Goal: Task Accomplishment & Management: Manage account settings

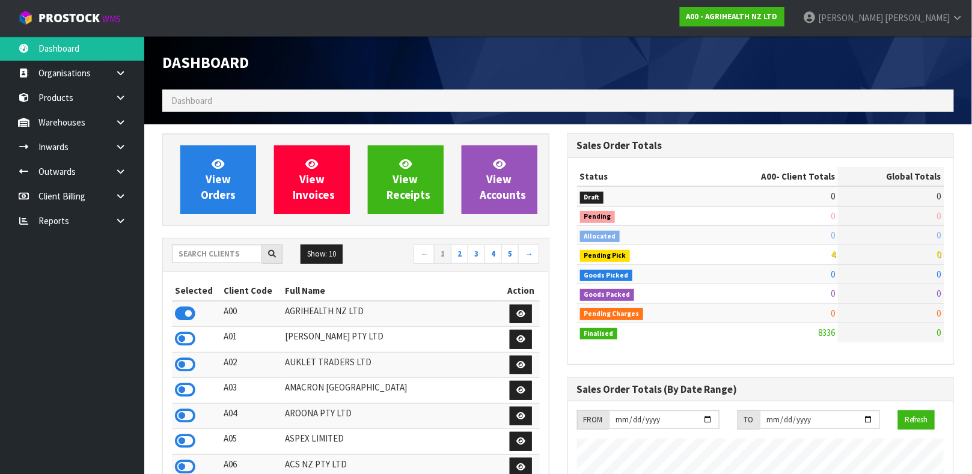
scroll to position [912, 405]
click at [203, 249] on input "text" at bounding box center [217, 254] width 90 height 19
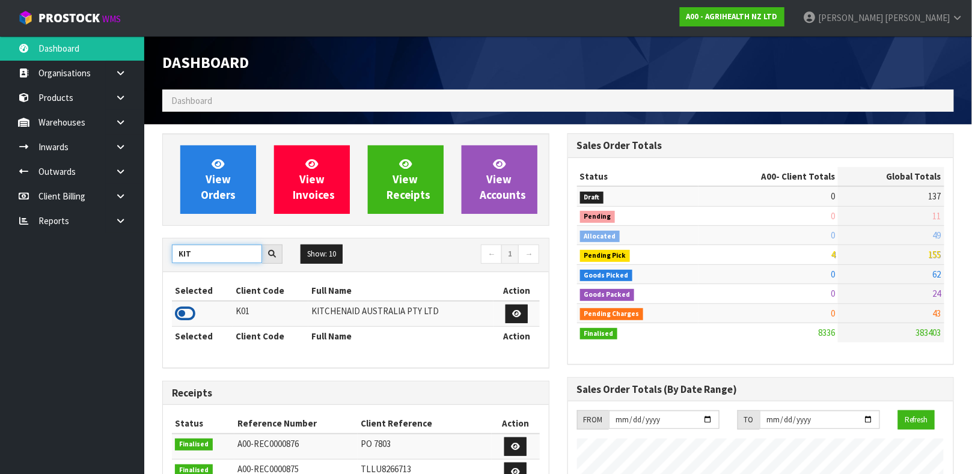
type input "KIT"
click at [187, 310] on icon at bounding box center [185, 314] width 20 height 18
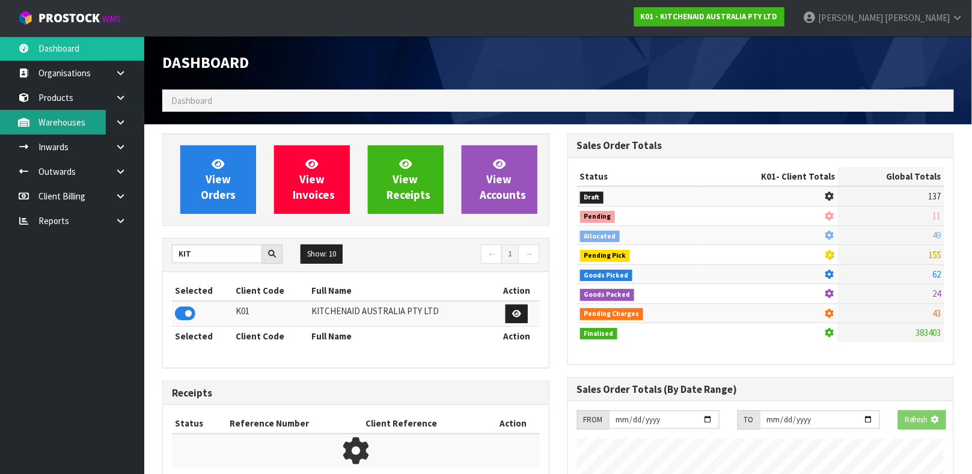
scroll to position [600458, 600803]
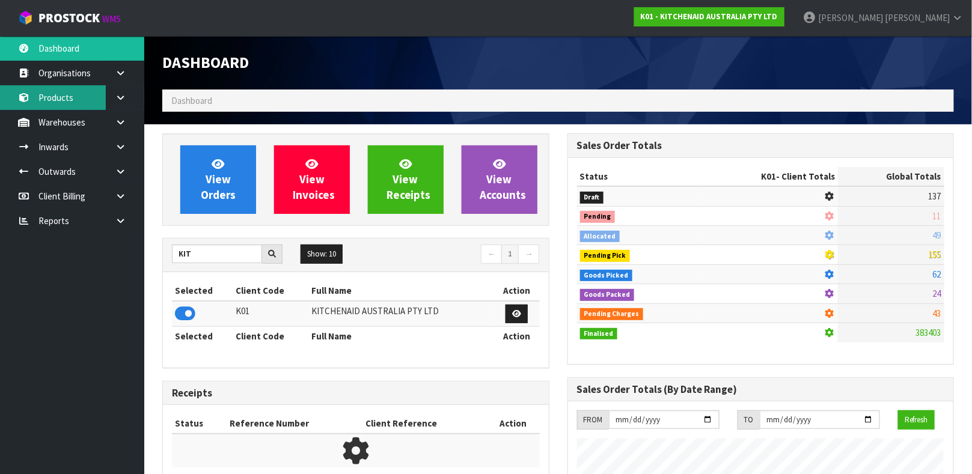
click at [49, 97] on link "Products" at bounding box center [72, 97] width 144 height 25
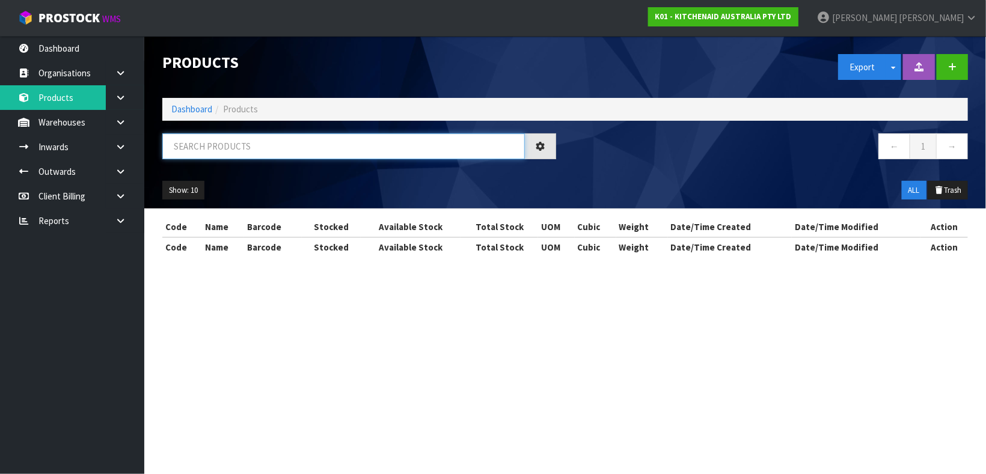
click at [248, 153] on input "text" at bounding box center [343, 146] width 363 height 26
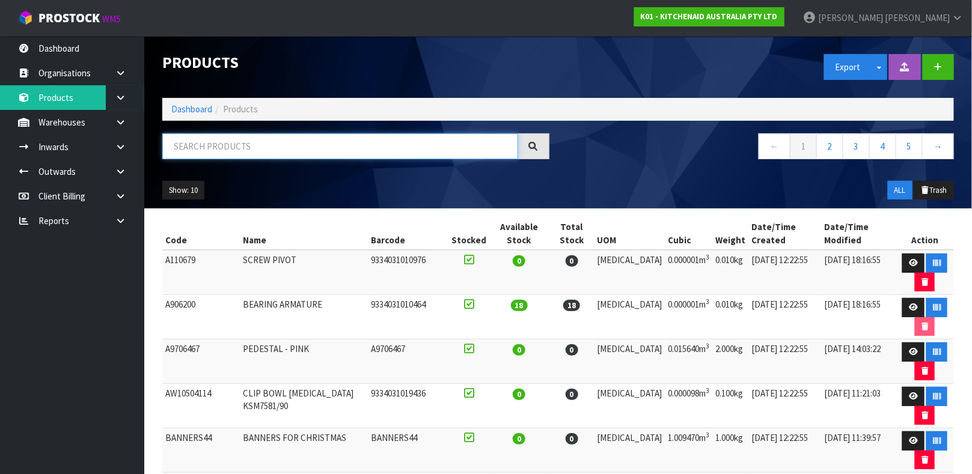
paste input "2030PJB"
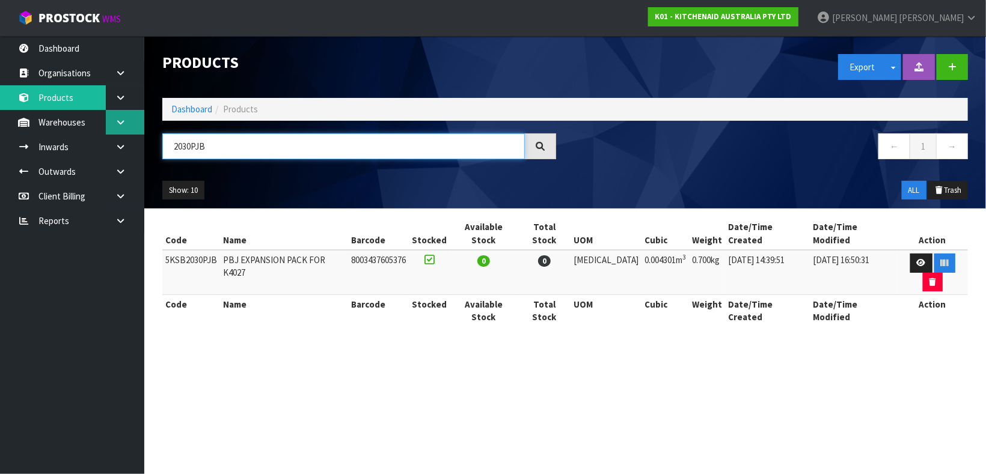
type input "2030PJB"
click at [116, 118] on icon at bounding box center [120, 122] width 11 height 9
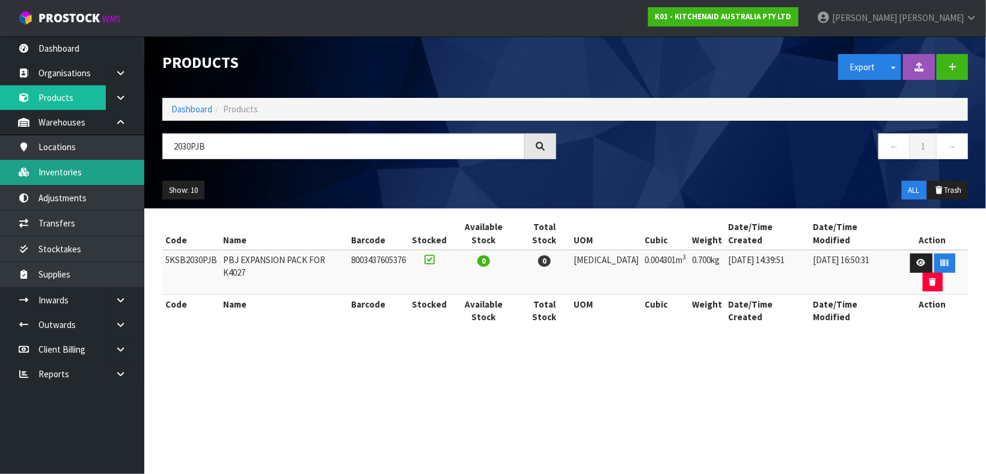
click at [82, 174] on link "Inventories" at bounding box center [72, 172] width 144 height 25
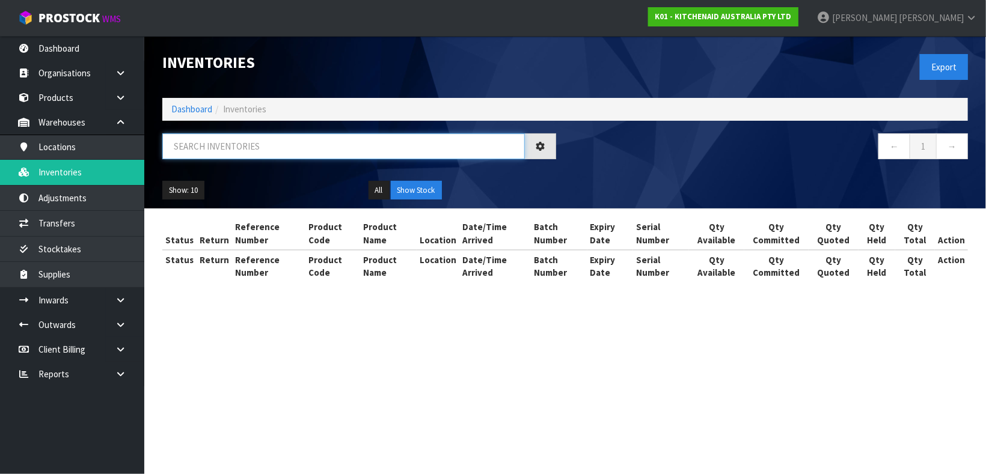
click at [215, 136] on input "text" at bounding box center [343, 146] width 363 height 26
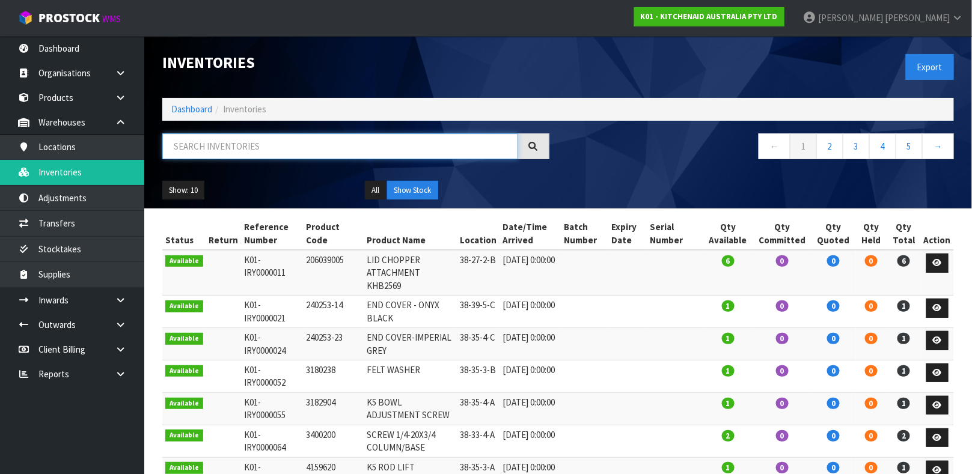
paste input "2030PJB"
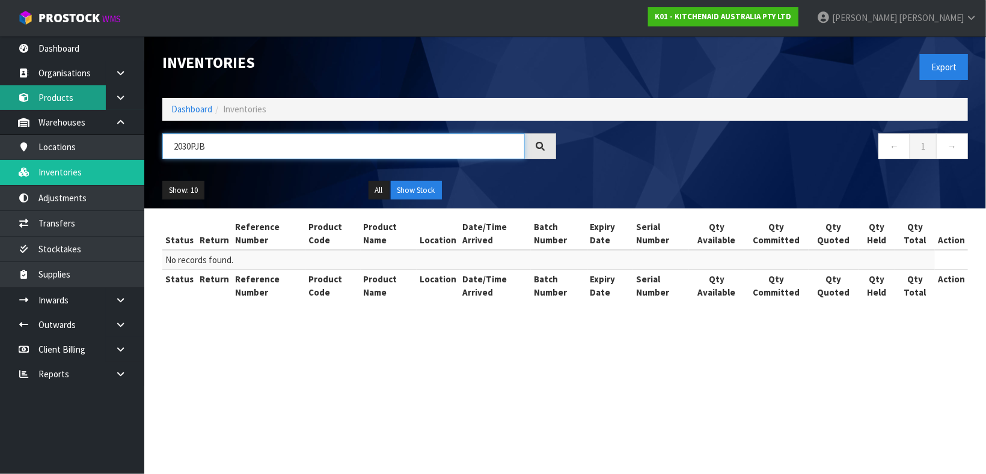
type input "2030PJB"
click at [53, 104] on link "Products" at bounding box center [72, 97] width 144 height 25
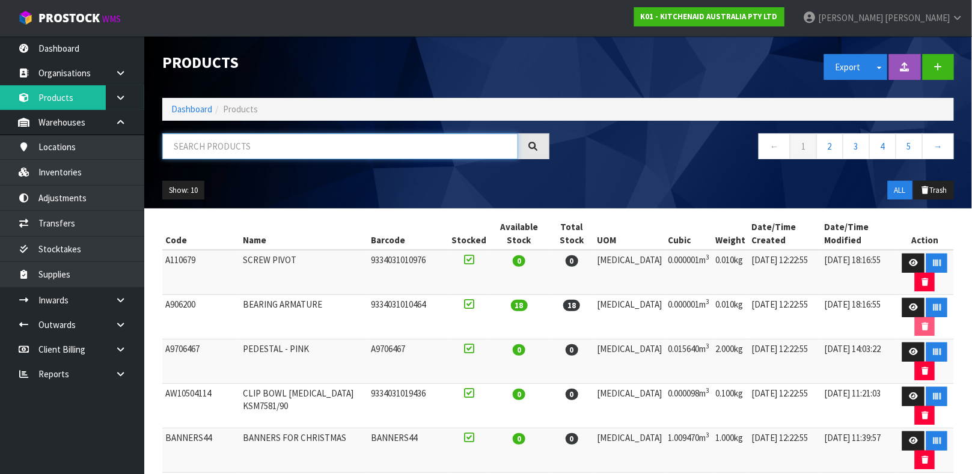
click at [287, 155] on input "text" at bounding box center [340, 146] width 356 height 26
paste input "2030PJB"
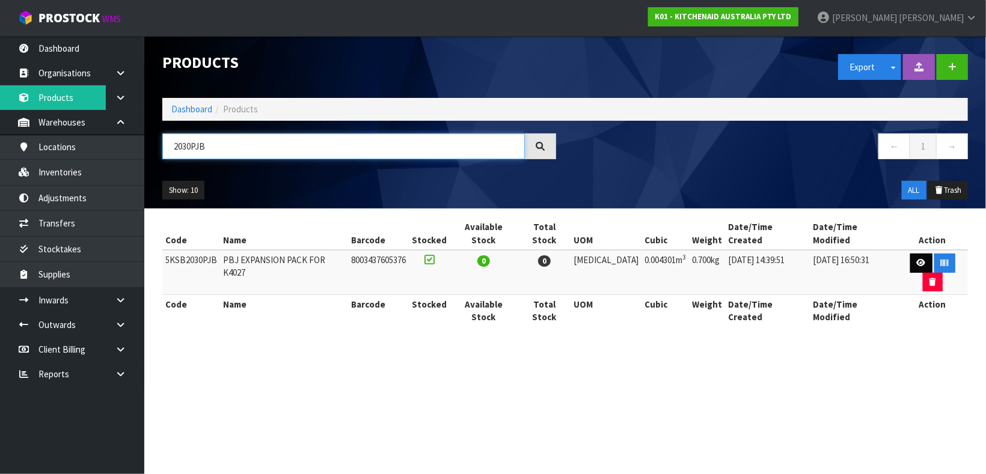
type input "2030PJB"
click at [910, 256] on link at bounding box center [921, 263] width 22 height 19
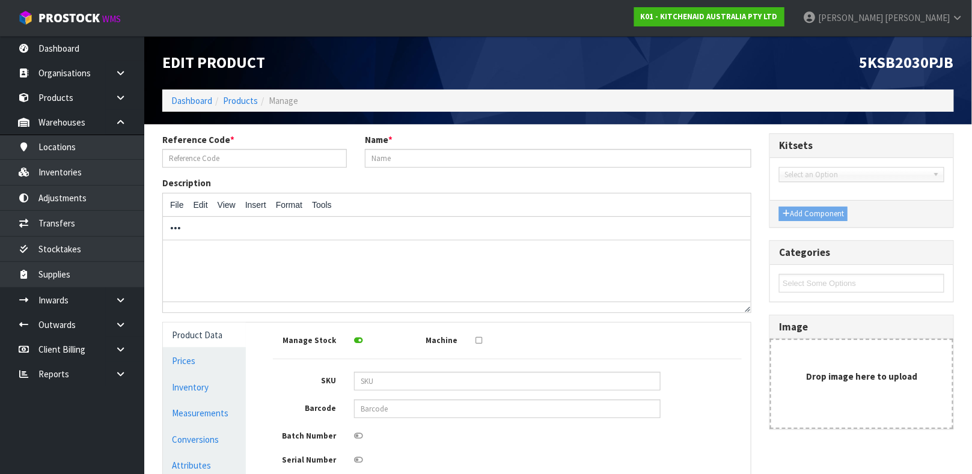
type input "5KSB2030PJB"
type input "PBJ EXPANSION PACK FOR K4027"
type input "8003437605376"
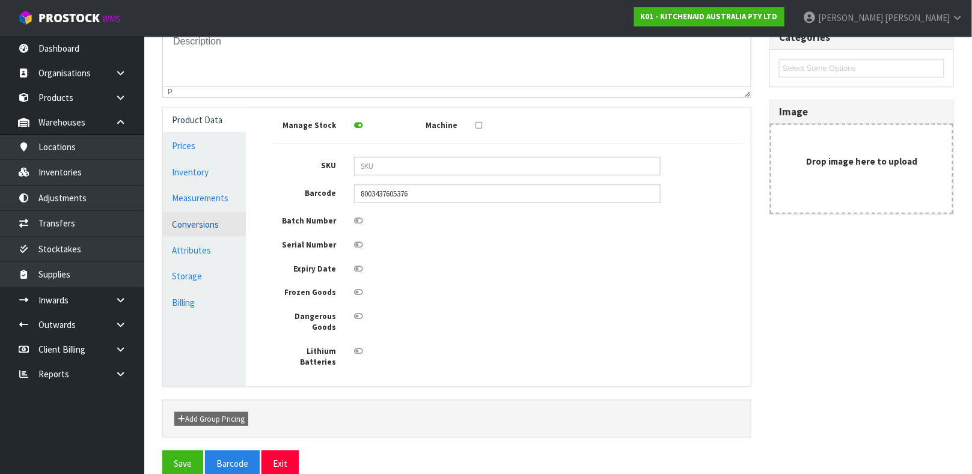
scroll to position [214, 0]
click at [210, 228] on link "Conversions" at bounding box center [204, 225] width 83 height 25
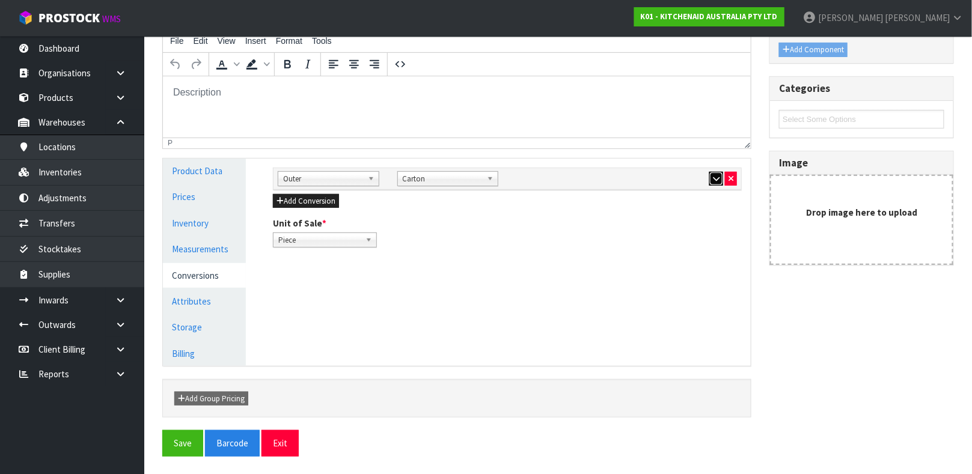
click at [720, 176] on button "button" at bounding box center [716, 179] width 14 height 14
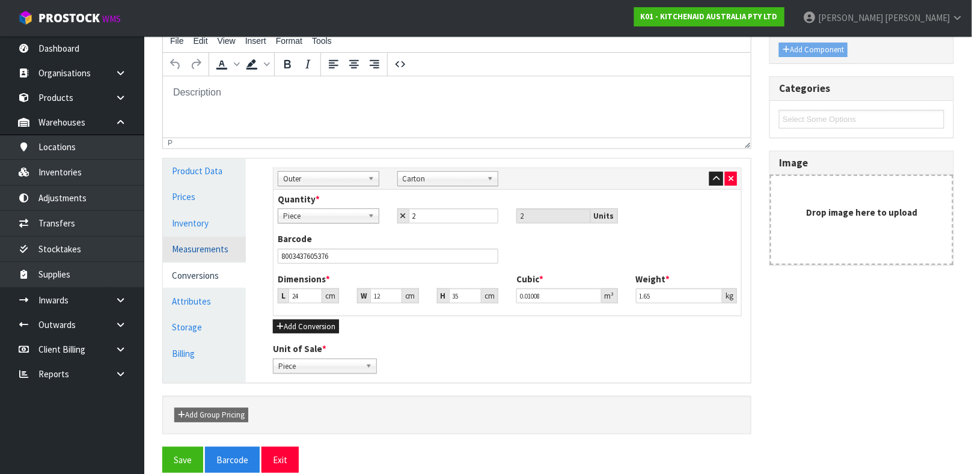
click at [230, 246] on link "Measurements" at bounding box center [204, 249] width 83 height 25
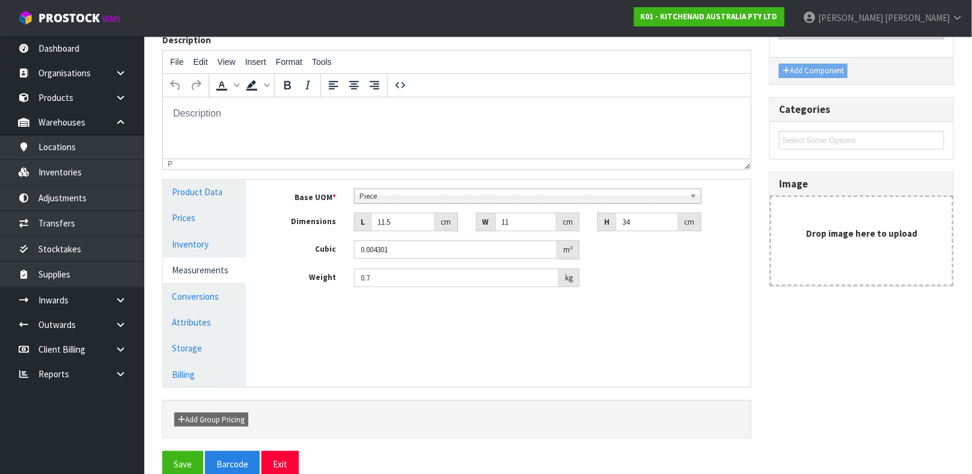
scroll to position [164, 0]
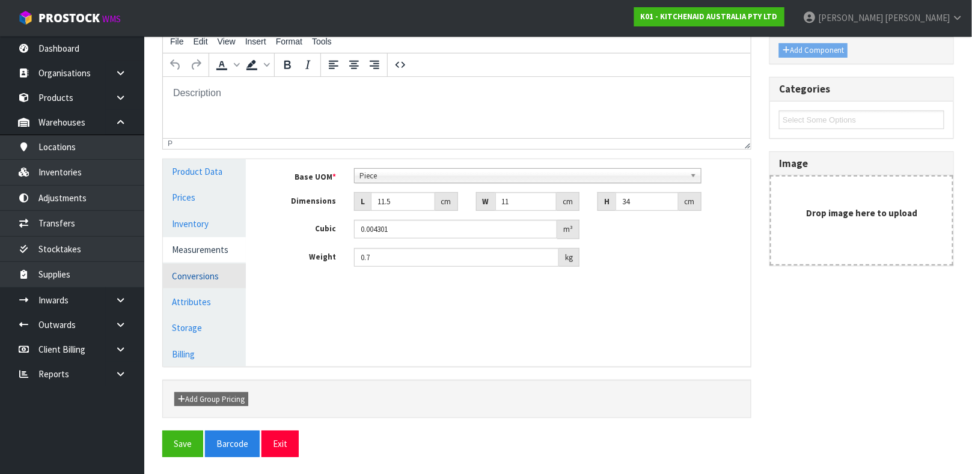
click at [185, 285] on link "Conversions" at bounding box center [204, 276] width 83 height 25
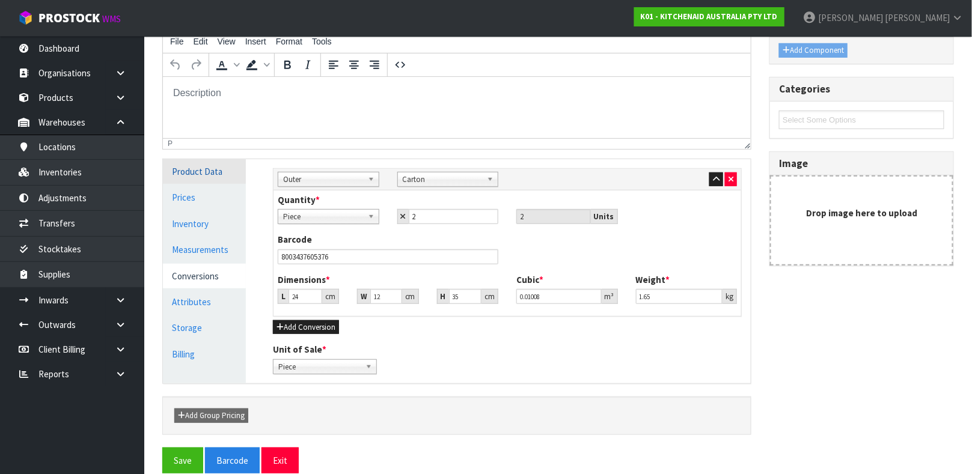
click at [222, 178] on link "Product Data" at bounding box center [204, 171] width 83 height 25
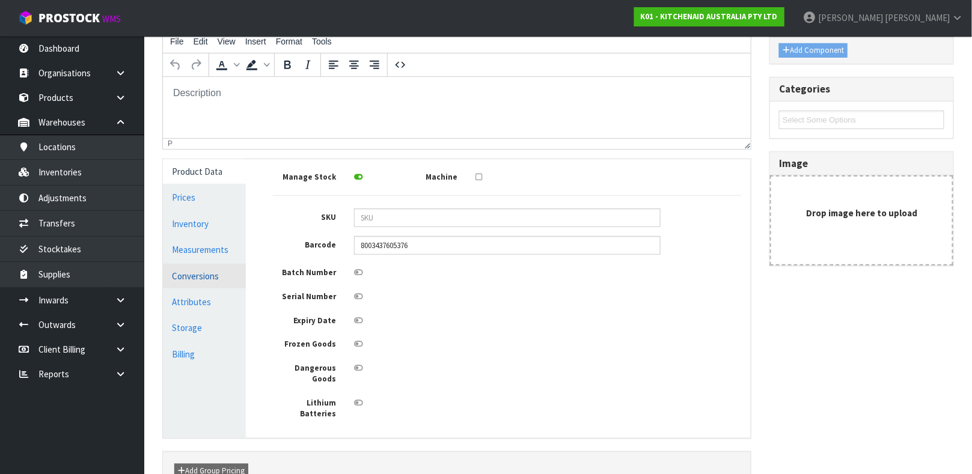
click at [209, 275] on link "Conversions" at bounding box center [204, 276] width 83 height 25
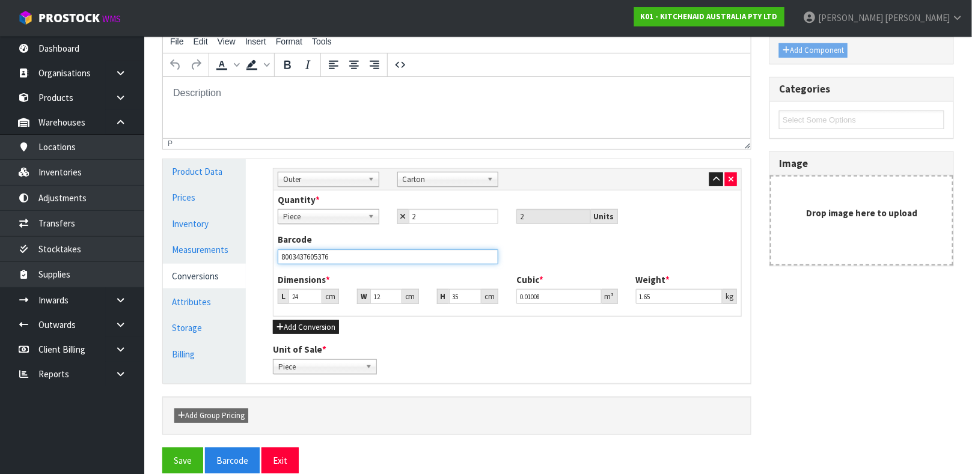
drag, startPoint x: 426, startPoint y: 256, endPoint x: 261, endPoint y: 247, distance: 165.6
click at [261, 247] on div "Manage Stock Machine SKU Barcode 8003437605376 Batch Number Serial Number Expir…" at bounding box center [507, 271] width 505 height 224
type input "8003437605383"
click at [162, 448] on button "Save" at bounding box center [182, 461] width 41 height 26
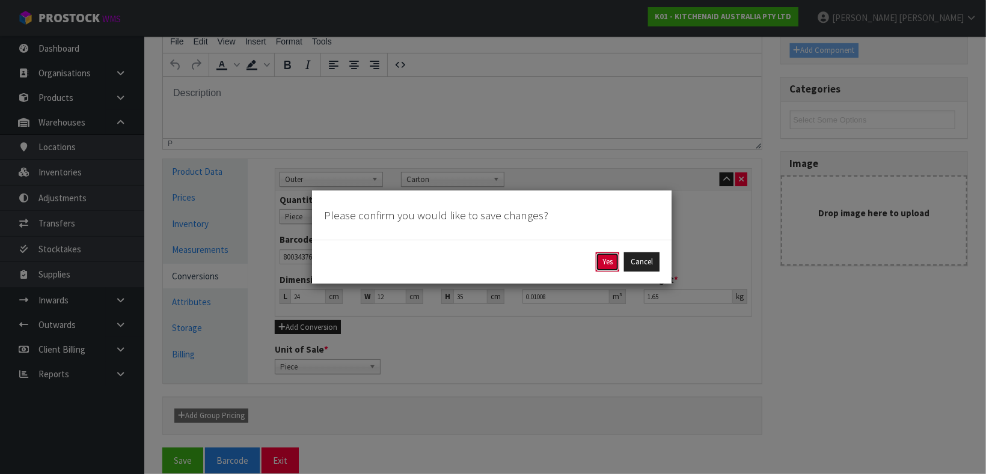
click at [602, 268] on button "Yes" at bounding box center [607, 262] width 23 height 19
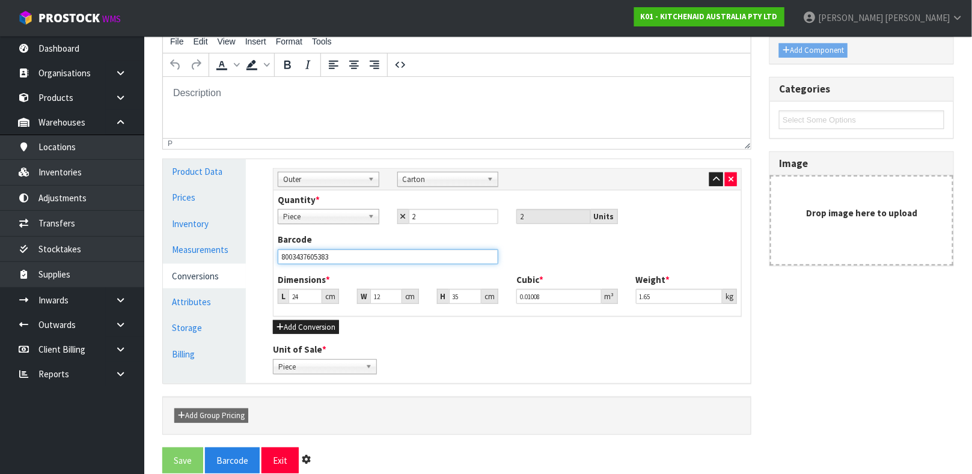
scroll to position [0, 0]
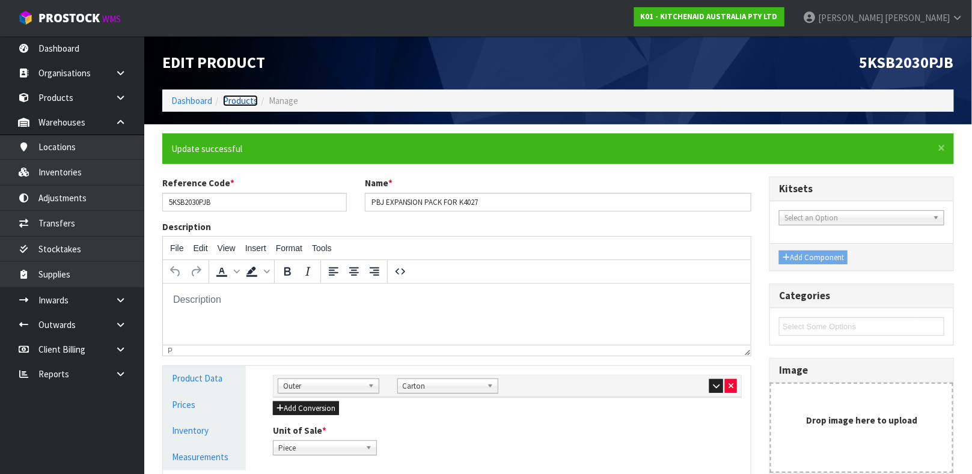
click at [243, 98] on link "Products" at bounding box center [240, 100] width 35 height 11
